Goal: Information Seeking & Learning: Learn about a topic

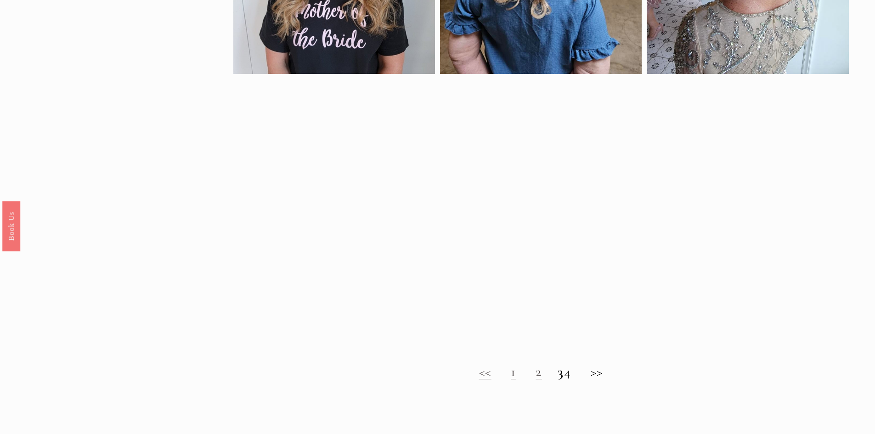
scroll to position [735, 0]
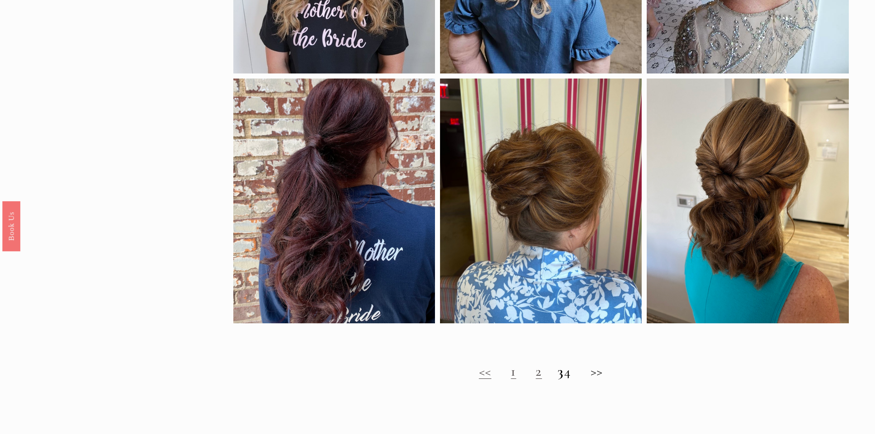
click at [536, 377] on link "2" at bounding box center [539, 371] width 6 height 17
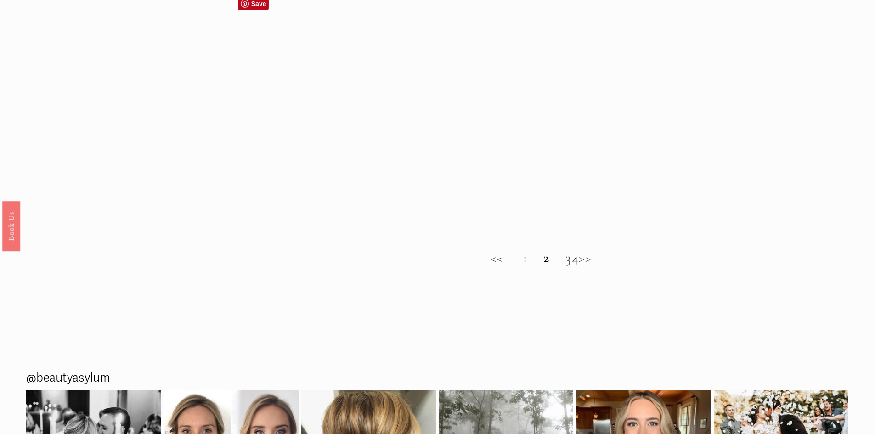
scroll to position [870, 0]
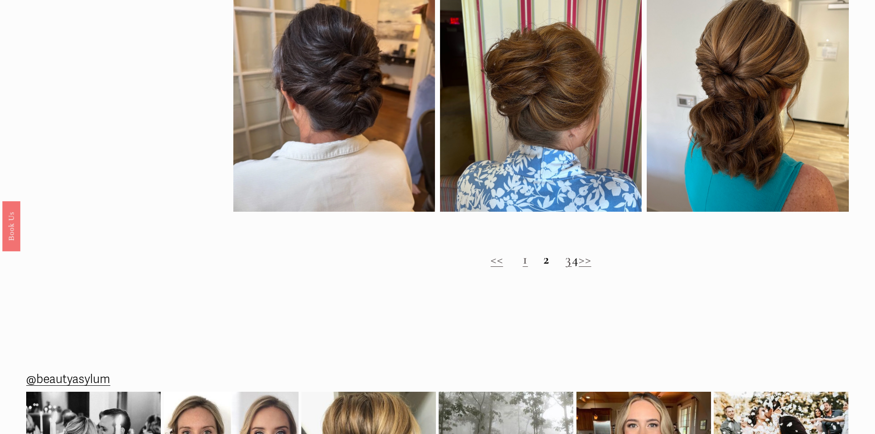
click at [591, 268] on link ">>" at bounding box center [585, 259] width 12 height 17
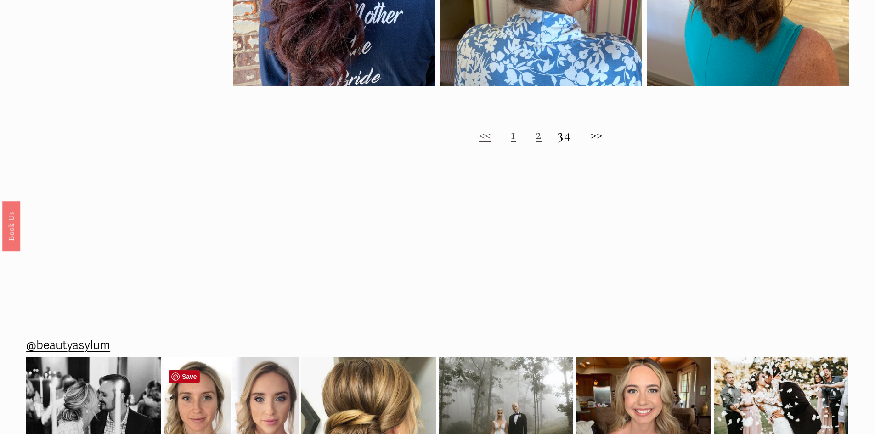
scroll to position [919, 0]
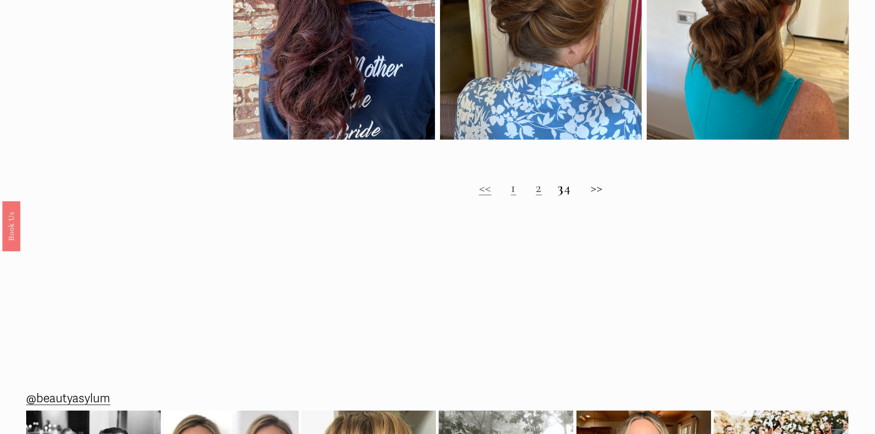
click at [605, 192] on h2 "<< 1 2 3 4 >>" at bounding box center [541, 188] width 616 height 17
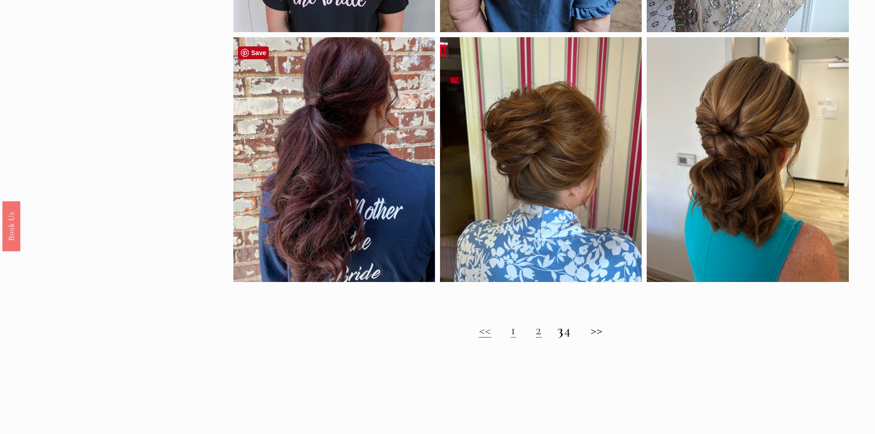
scroll to position [781, 0]
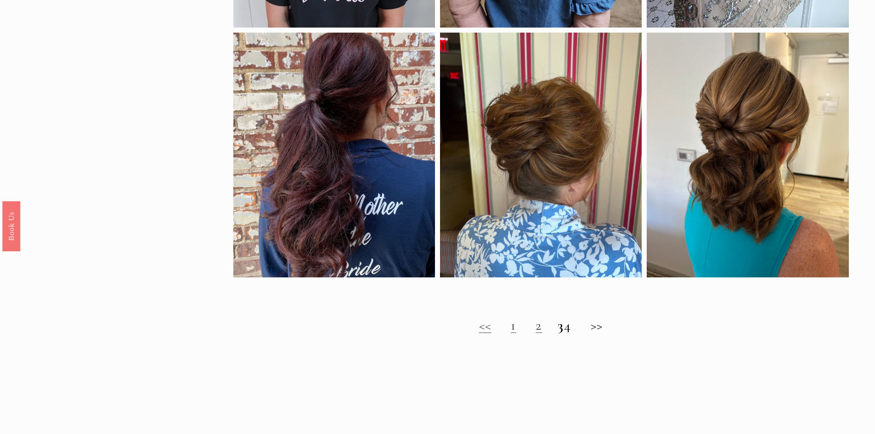
click at [603, 330] on h2 "<< 1 2 3 4 >>" at bounding box center [541, 325] width 616 height 17
click at [575, 332] on h2 "<< 1 2 3 4 >>" at bounding box center [541, 325] width 616 height 17
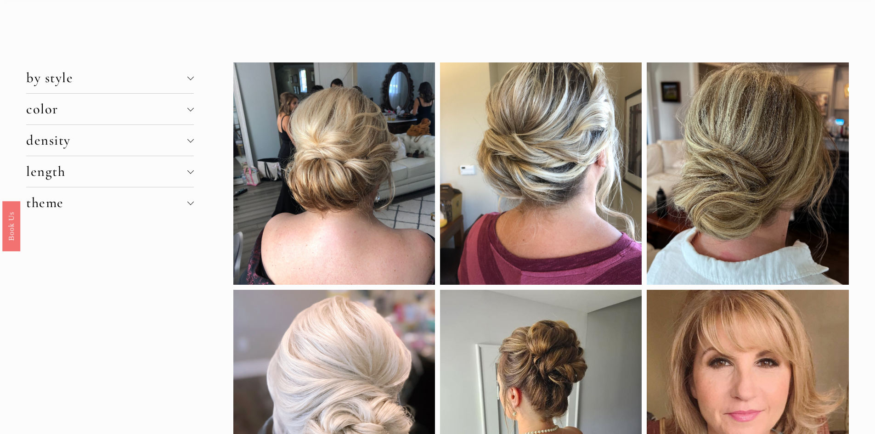
scroll to position [0, 0]
